Goal: Task Accomplishment & Management: Complete application form

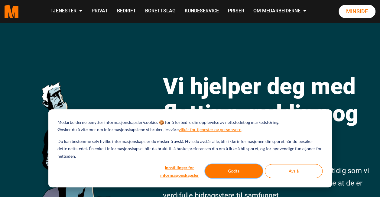
click at [237, 168] on button "Godta" at bounding box center [234, 171] width 58 height 14
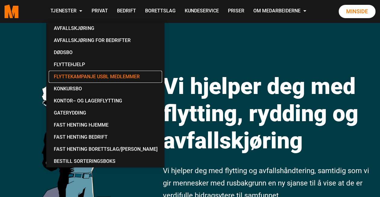
click at [92, 81] on link "Flyttekampanje USBL medlemmer" at bounding box center [105, 77] width 113 height 12
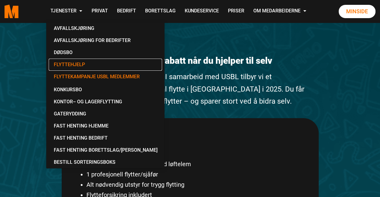
click at [74, 67] on link "Flyttehjelp" at bounding box center [105, 65] width 113 height 12
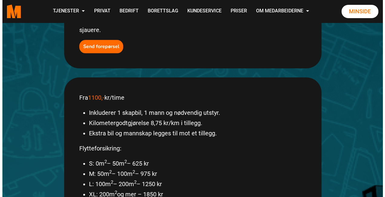
scroll to position [212, 0]
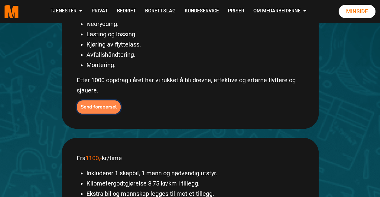
click at [82, 104] on b "Send forepørsel" at bounding box center [99, 107] width 36 height 7
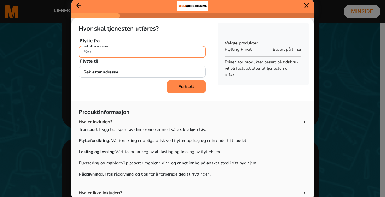
click at [121, 52] on input "Søk etter adresse" at bounding box center [142, 52] width 127 height 12
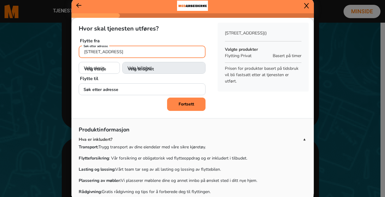
type input "[STREET_ADDRESS]"
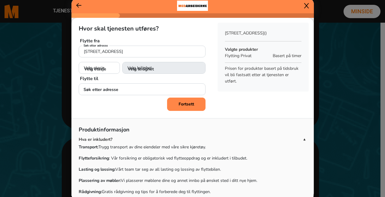
click at [116, 77] on p "Flytte til" at bounding box center [142, 78] width 124 height 7
click at [104, 71] on select "Velg etasje 1. etasje 2. etasje 3. etasje 4. etasje 5. etasje" at bounding box center [99, 68] width 41 height 12
select select "01"
click at [79, 62] on select "Velg etasje 1. etasje 2. etasje 3. etasje 4. etasje 5. etasje" at bounding box center [99, 68] width 41 height 12
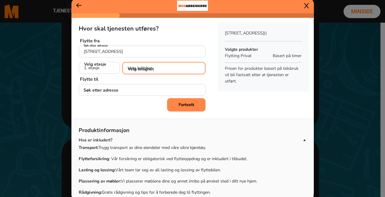
click at [154, 64] on select "Velg leilighet 1. dør fra venstre (H0101) 2. dør fra venstre (H0102)" at bounding box center [163, 68] width 83 height 12
select select "H0102"
click at [122, 62] on select "Velg leilighet 1. dør fra venstre (H0101) 2. dør fra venstre (H0102)" at bounding box center [163, 68] width 83 height 12
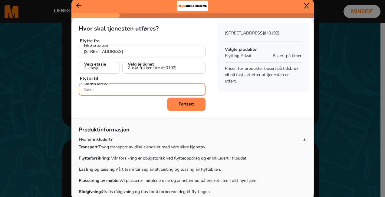
click at [131, 88] on input "Søk etter adresse" at bounding box center [142, 89] width 127 height 12
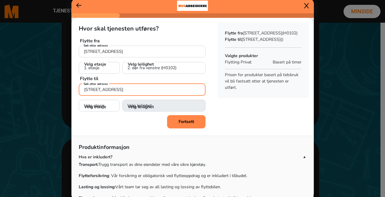
type input "[STREET_ADDRESS]"
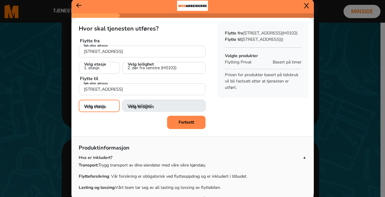
click at [109, 105] on select "Velg etasje 1. etasje 2. etasje 3. etasje 4. etasje 5. etasje" at bounding box center [99, 106] width 41 height 12
select select "01"
click at [79, 100] on select "Velg etasje 1. etasje 2. etasje 3. etasje 4. etasje 5. etasje" at bounding box center [99, 106] width 41 height 12
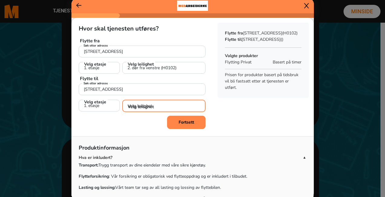
click at [165, 102] on select "Velg leilighet 1. dør fra venstre (H0101) 2. dør fra venstre (H0102) 3. dør fra…" at bounding box center [163, 106] width 83 height 12
select select "H0102"
click at [122, 100] on select "Velg leilighet 1. dør fra venstre (H0101) 2. dør fra venstre (H0102) 3. dør fra…" at bounding box center [163, 106] width 83 height 12
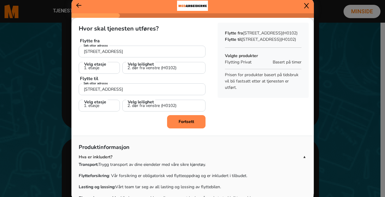
drag, startPoint x: 172, startPoint y: 119, endPoint x: 157, endPoint y: 126, distance: 16.7
click at [172, 120] on button "Fortsett" at bounding box center [186, 121] width 38 height 13
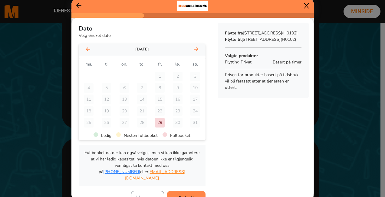
click at [194, 51] on icon at bounding box center [196, 49] width 4 height 5
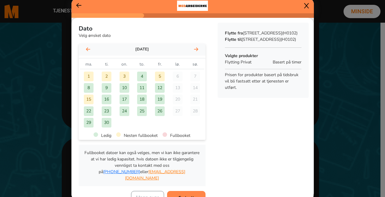
click at [155, 88] on div "12" at bounding box center [160, 88] width 10 height 10
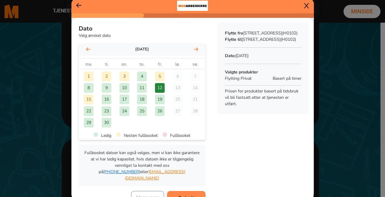
click at [189, 191] on button "Fortsett" at bounding box center [186, 197] width 38 height 13
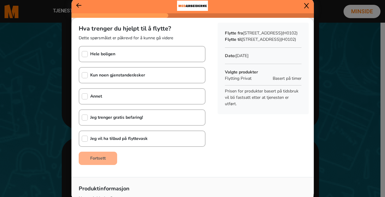
click at [149, 67] on div "Kun noen gjenstander/esker" at bounding box center [142, 75] width 127 height 16
checkbox input "true"
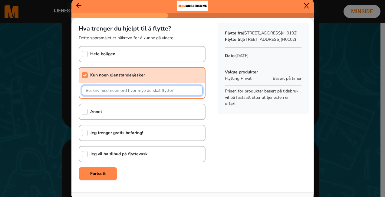
click at [127, 88] on input "text" at bounding box center [142, 90] width 121 height 11
click at [156, 93] on input "text" at bounding box center [142, 90] width 121 height 11
paste input "Seng 160x200 Sofa med sjeselong, ganske liten Bord 90cm Ø og 4 stoler Tv benk T…"
click at [138, 92] on input "Seng 160x200 Sofa med sjeselong, ganske liten Bord 90cm Ø og 4 stoler Tv benk T…" at bounding box center [142, 90] width 121 height 11
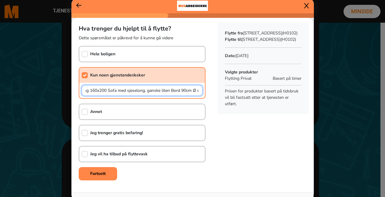
scroll to position [0, 0]
click at [110, 90] on input "Seng 160x200 Sofa med sjeselong, ganske liten Bord 90cm Ø og 4 stoler Tv benk T…" at bounding box center [142, 90] width 121 height 11
click at [175, 89] on input "Seng 160x200, Sofa med sjeselong, ganske liten Bord 90cm Ø og 4 stoler Tv benk …" at bounding box center [142, 90] width 121 height 11
click at [109, 91] on input "Seng 160x200, Sofa med sjeselong, ganske liten, Bord 90cm Ø og 4 stoler, Tv ben…" at bounding box center [142, 90] width 121 height 11
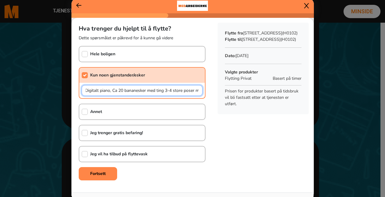
click at [161, 90] on input "Seng 160x200, Sofa med sjeselong, ganske liten, Bord 90cm Ø og 4 stoler, Tv ben…" at bounding box center [142, 90] width 121 height 11
type input "Seng 160x200, Sofa med sjeselong, ganske liten, Bord 90cm Ø og 4 stoler, Tv ben…"
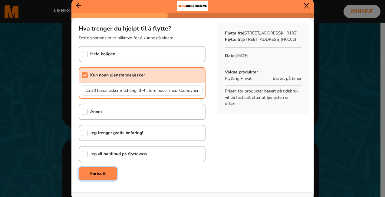
click at [85, 179] on button "Fortsett" at bounding box center [98, 173] width 38 height 13
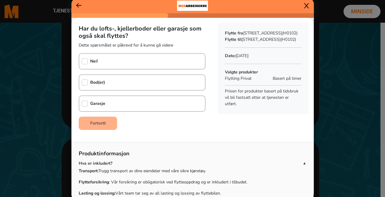
click at [146, 59] on div "Nei!" at bounding box center [142, 61] width 127 height 16
checkbox input "true"
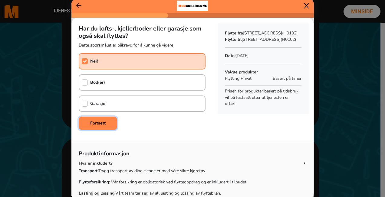
click at [86, 126] on button "Fortsett" at bounding box center [98, 123] width 38 height 13
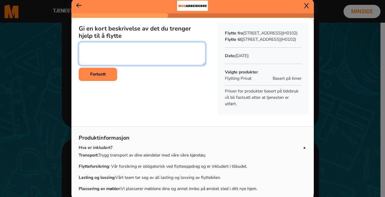
click at [108, 58] on textarea at bounding box center [142, 53] width 127 height 23
paste textarea "Seng 160x200 Sofa med sjeselong, ganske liten Bord 90cm Ø og 4 stoler Tv benk T…"
click at [173, 59] on textarea at bounding box center [142, 53] width 127 height 23
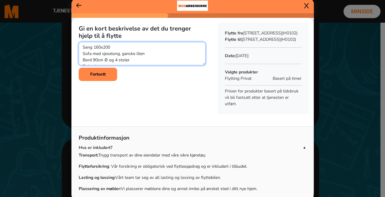
click at [168, 57] on textarea at bounding box center [142, 53] width 127 height 23
click at [168, 51] on textarea at bounding box center [142, 53] width 127 height 23
click at [167, 49] on textarea at bounding box center [142, 53] width 127 height 23
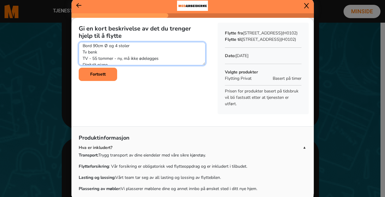
click at [139, 60] on textarea at bounding box center [142, 53] width 127 height 23
click at [137, 61] on textarea at bounding box center [142, 53] width 127 height 23
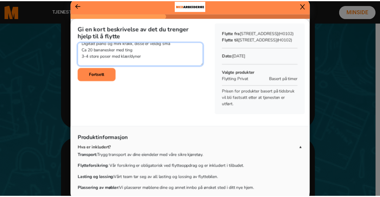
scroll to position [51, 0]
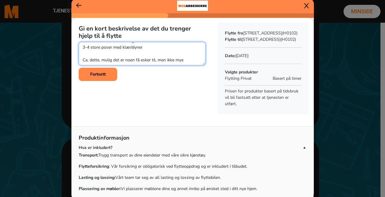
click at [151, 56] on textarea at bounding box center [142, 53] width 127 height 23
type textarea "Seng 160x200 Sofa med sjeselong, ganske liten Lite teppe og lite bord Bord 90cm…"
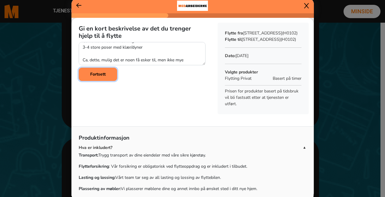
click at [106, 77] on button "Fortsett" at bounding box center [98, 74] width 38 height 13
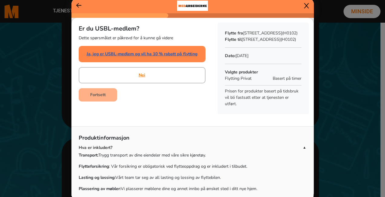
click at [123, 51] on link "Ja, jeg er USBL-medlem og vil ha 10 % rabatt på flytting" at bounding box center [142, 54] width 111 height 6
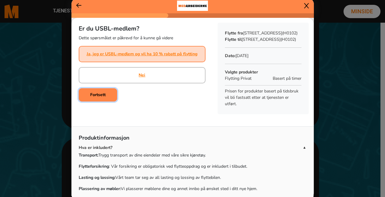
click at [95, 97] on b "Fortsett" at bounding box center [97, 95] width 15 height 6
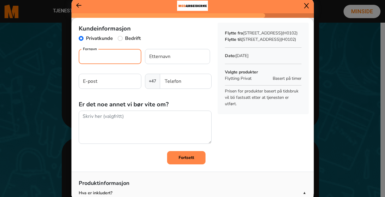
click at [112, 55] on input "Fornavn" at bounding box center [110, 56] width 63 height 15
type input "[PERSON_NAME]"
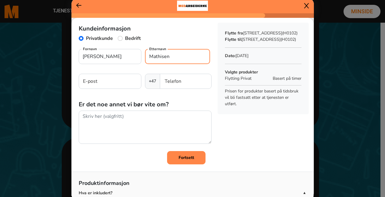
type input "Mathisen"
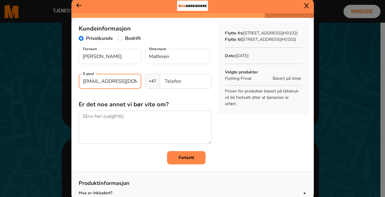
type input "[EMAIL_ADDRESS][DOMAIN_NAME]"
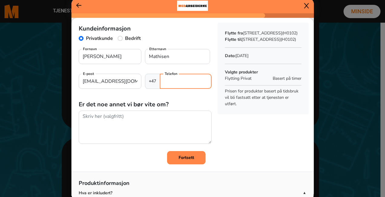
type input "3"
type input "45103773"
click at [146, 108] on h5 "Er det noe annet vi bør vite om?" at bounding box center [145, 104] width 133 height 7
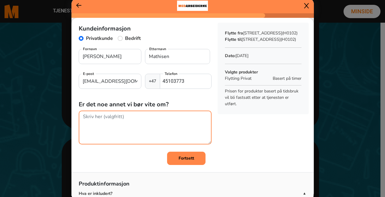
click at [132, 129] on textarea at bounding box center [145, 128] width 133 height 34
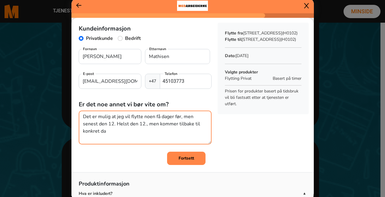
click at [130, 130] on textarea "Det er mulig at jeg vil flytte noen få dager før, men senest den 12. Helst den …" at bounding box center [145, 128] width 133 height 34
click at [164, 127] on textarea "Det er mulig at jeg vil flytte noen få dager før, men senest den 12. Helst den …" at bounding box center [145, 128] width 133 height 34
click at [157, 133] on textarea "Det er mulig at jeg vil flytte noen få dager før, men senest den 12. Helst den …" at bounding box center [145, 128] width 133 height 34
type textarea "Det er mulig at jeg vil flytte noen få dager før, men senest den 12. Helst den …"
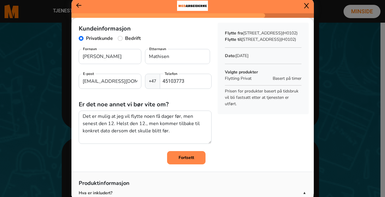
click at [168, 161] on button "Fortsett" at bounding box center [186, 157] width 38 height 13
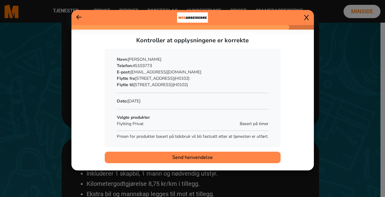
click at [158, 158] on button "Send henvendelse" at bounding box center [193, 157] width 176 height 11
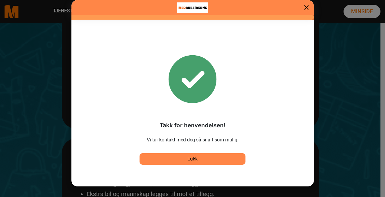
click at [158, 158] on button "Lukk" at bounding box center [192, 158] width 106 height 11
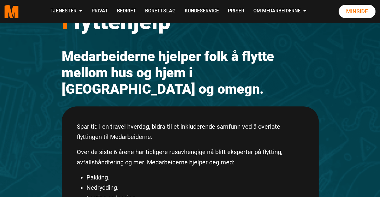
scroll to position [121, 0]
